Goal: Task Accomplishment & Management: Complete application form

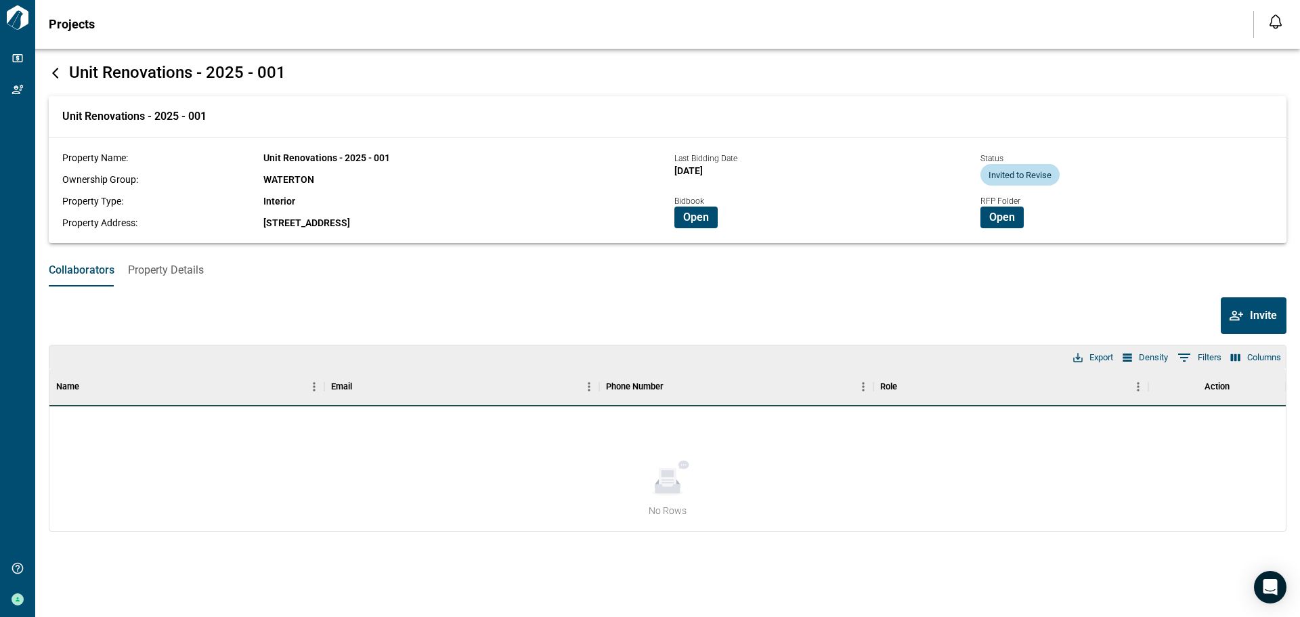
click at [713, 216] on button "Open" at bounding box center [695, 217] width 43 height 22
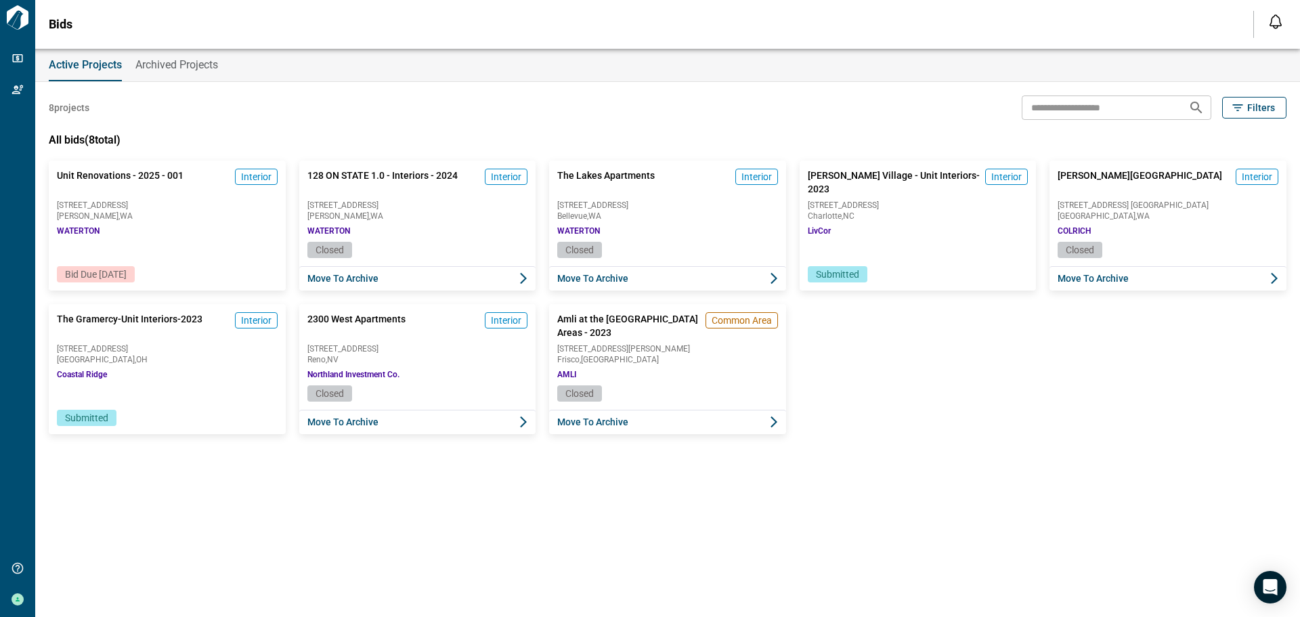
click at [120, 273] on span "Bid Due 09/26/2025" at bounding box center [96, 274] width 62 height 11
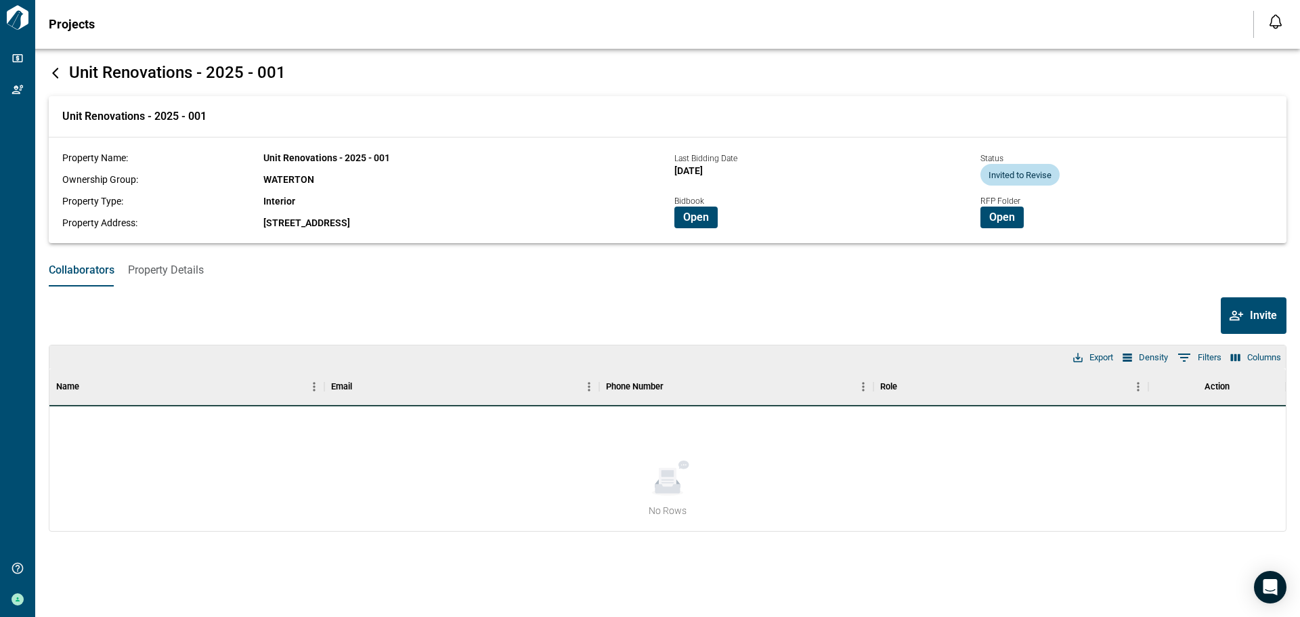
click at [689, 217] on span "Open" at bounding box center [696, 218] width 26 height 14
